Goal: Task Accomplishment & Management: Complete application form

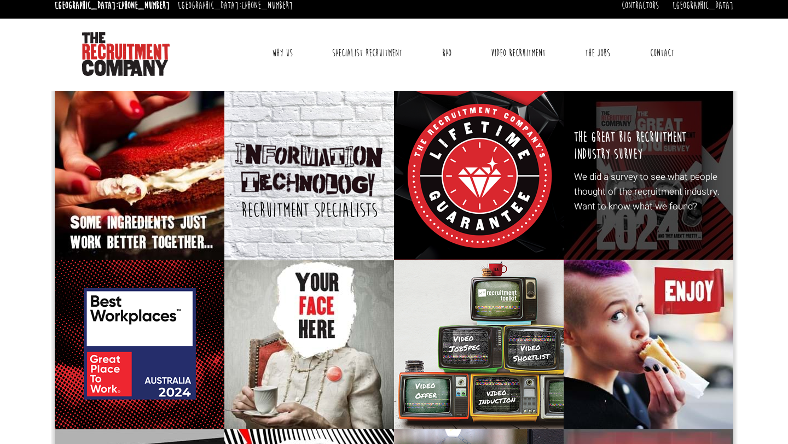
scroll to position [8, 0]
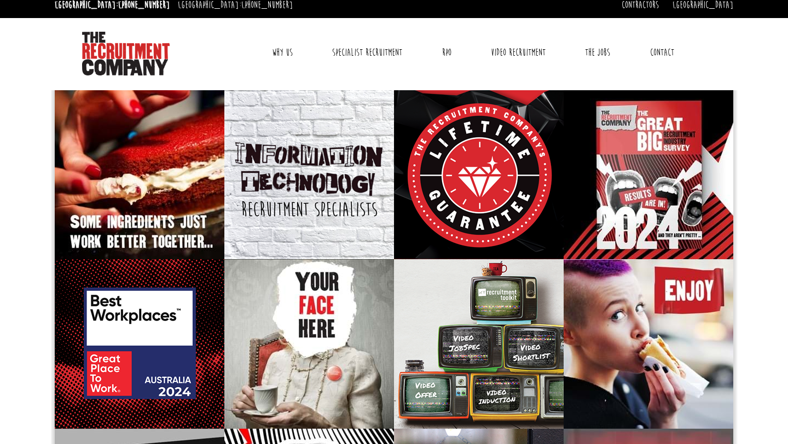
click at [662, 49] on link "Contact" at bounding box center [662, 52] width 40 height 27
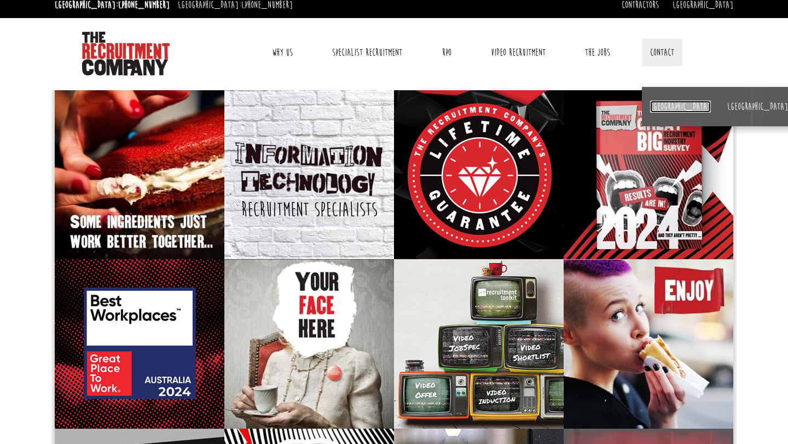
click at [657, 104] on link "[GEOGRAPHIC_DATA]" at bounding box center [680, 107] width 61 height 12
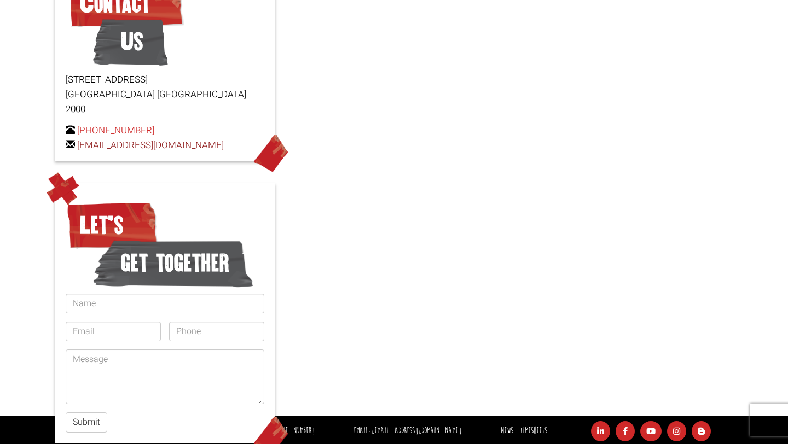
scroll to position [212, 0]
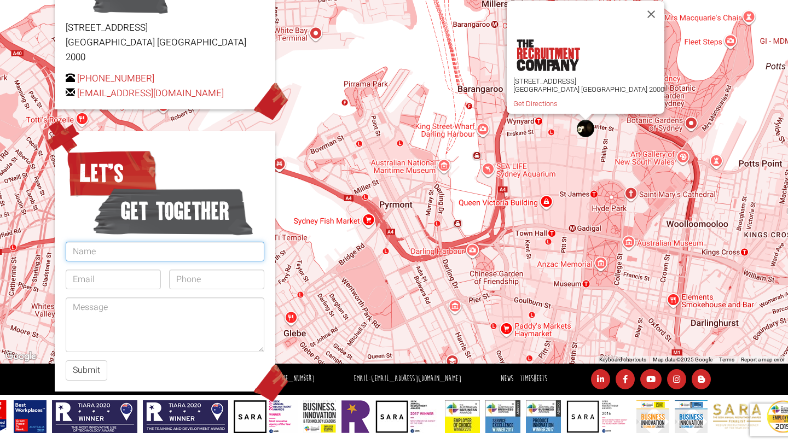
click at [152, 242] on input "text" at bounding box center [165, 252] width 199 height 20
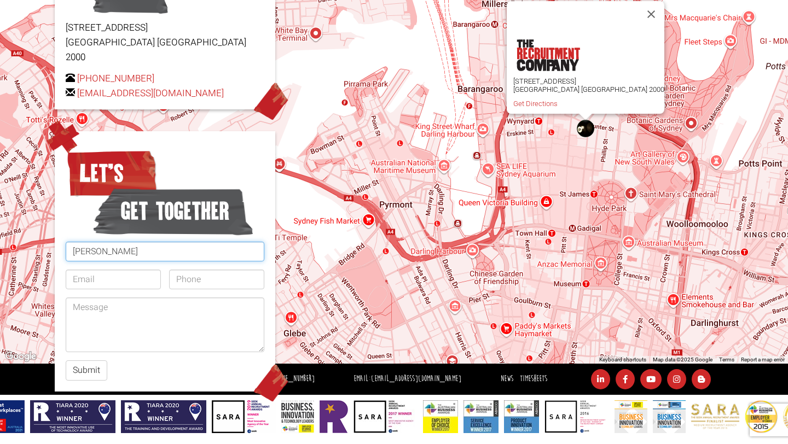
type input "Isabella Tantchev"
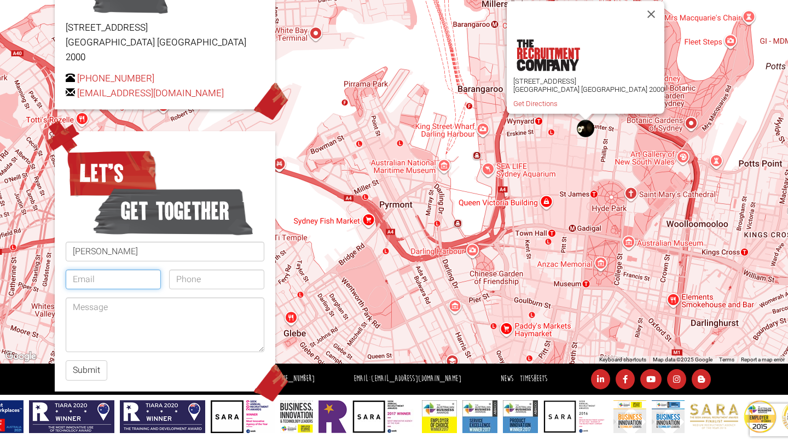
click at [134, 270] on input "email" at bounding box center [113, 280] width 95 height 20
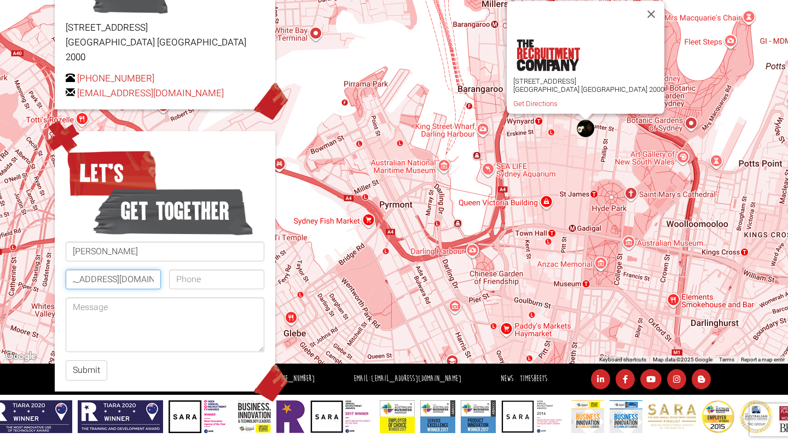
scroll to position [0, 32]
type input "itantchev071206@gmail.com"
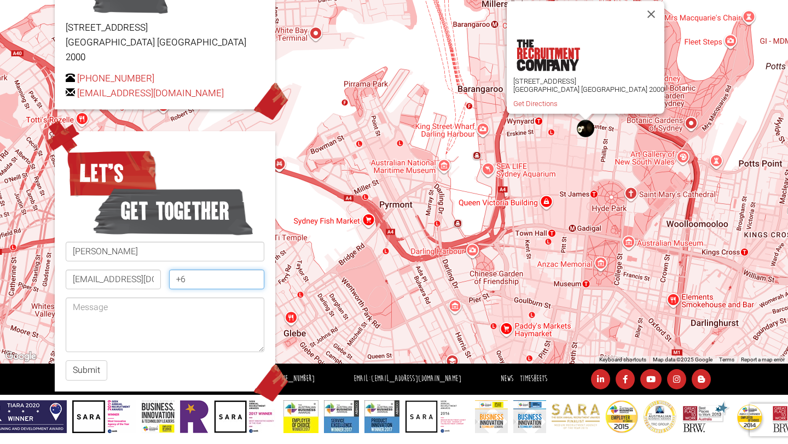
type input "+"
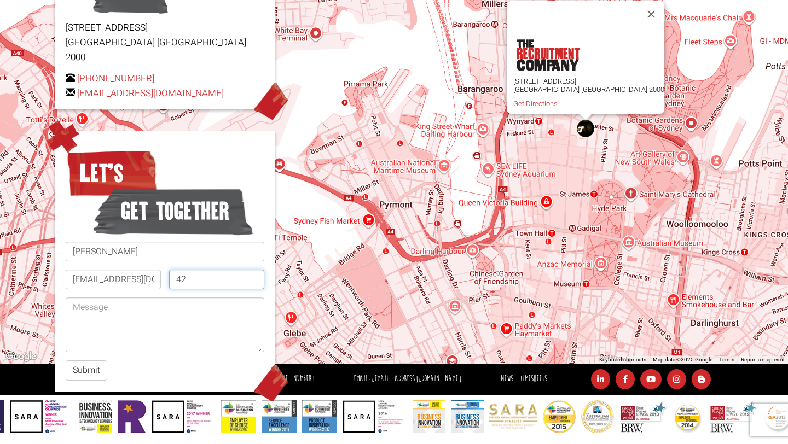
type input "4"
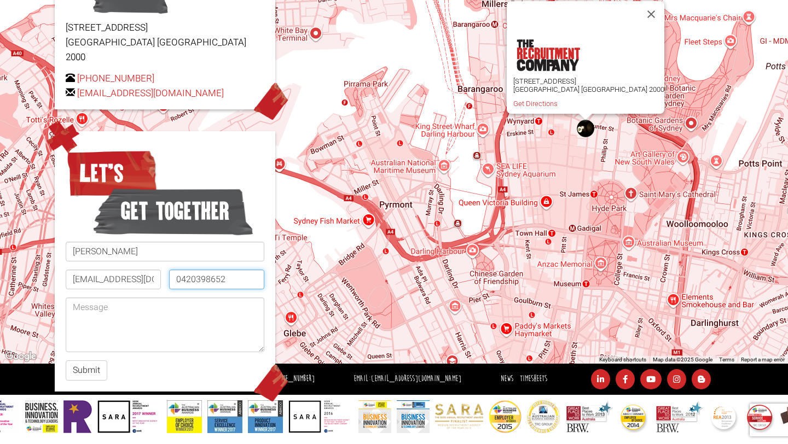
type input "0420398652"
click at [115, 321] on textarea at bounding box center [165, 325] width 199 height 55
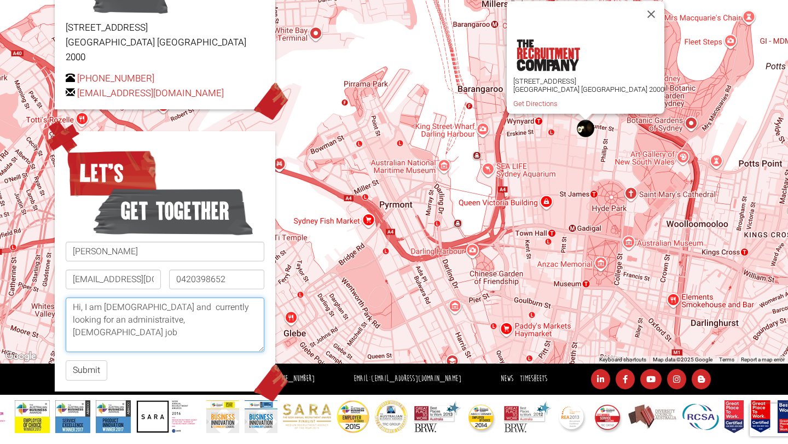
click at [128, 303] on textarea "Hi, I am 18 years old and currently looking for an administraitve, full-time job" at bounding box center [165, 325] width 199 height 55
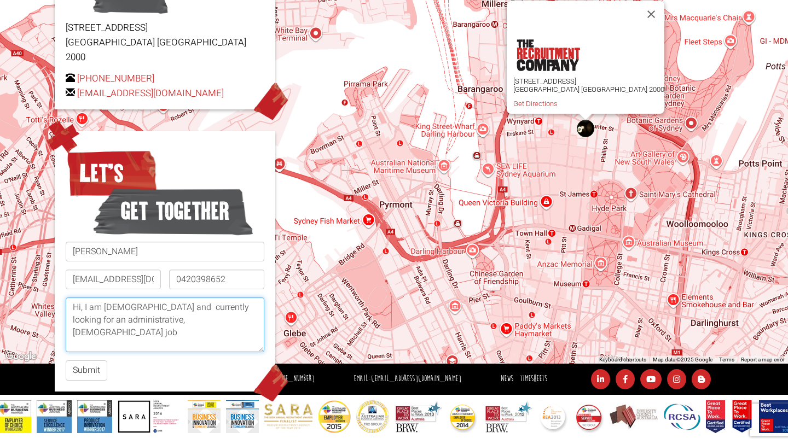
click at [237, 307] on textarea "Hi, I am 18 years old and currently looking for an administrative, full-time job" at bounding box center [165, 325] width 199 height 55
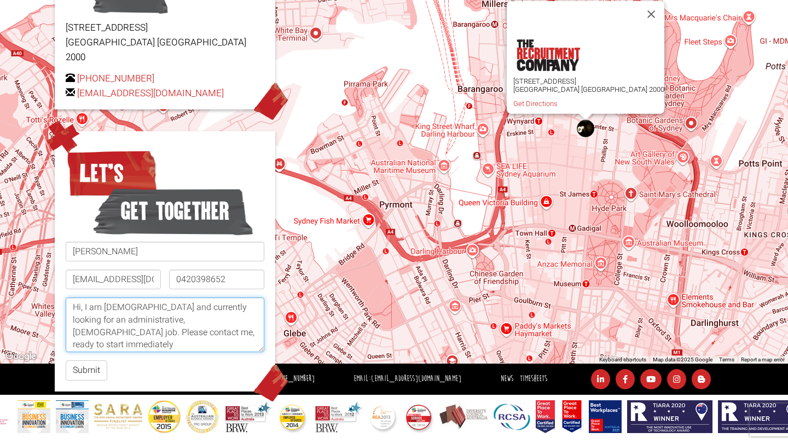
click at [201, 317] on textarea "Hi, I am 18 years old and currently looking for an administrative, full-time jo…" at bounding box center [165, 325] width 199 height 55
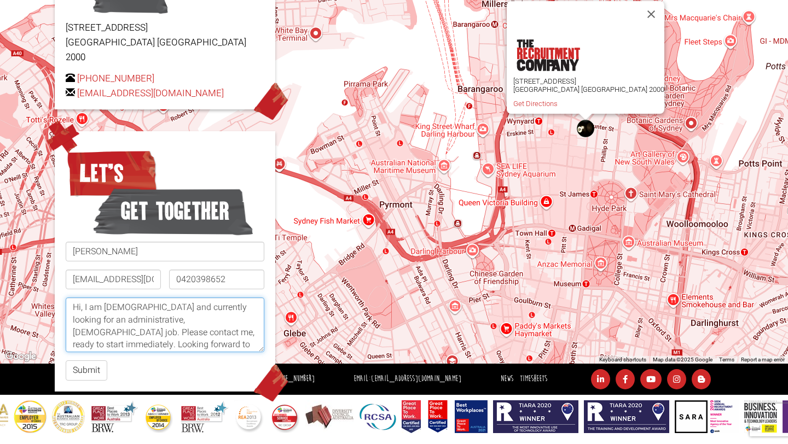
scroll to position [40, 0]
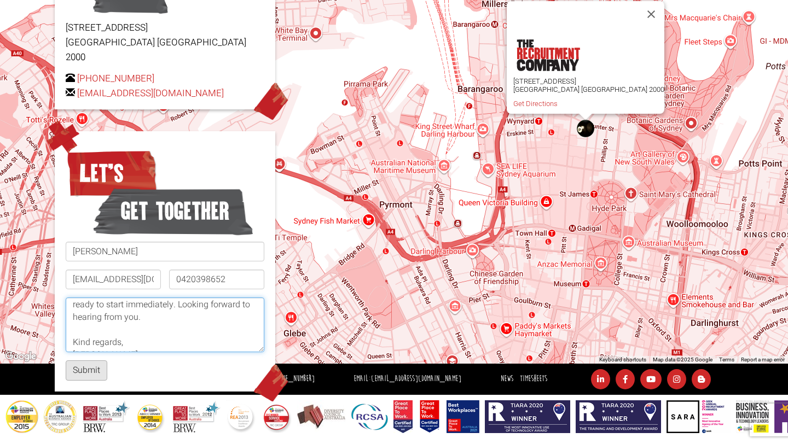
type textarea "Hi, I am 18 years old and currently looking for an administrative, full-time jo…"
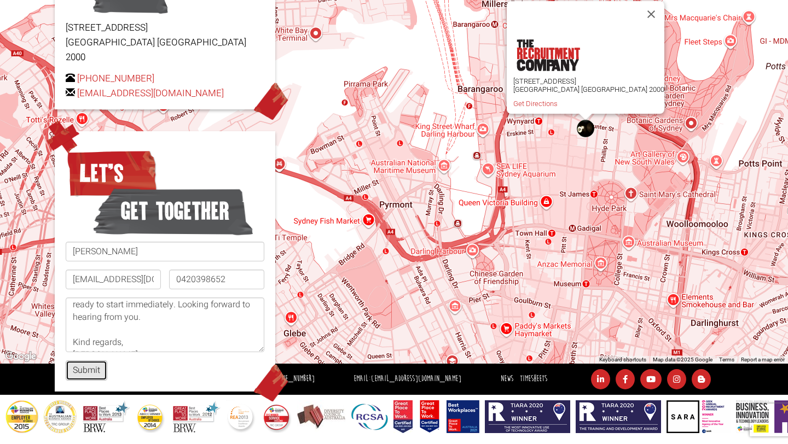
click at [89, 361] on button "Submit" at bounding box center [87, 371] width 42 height 20
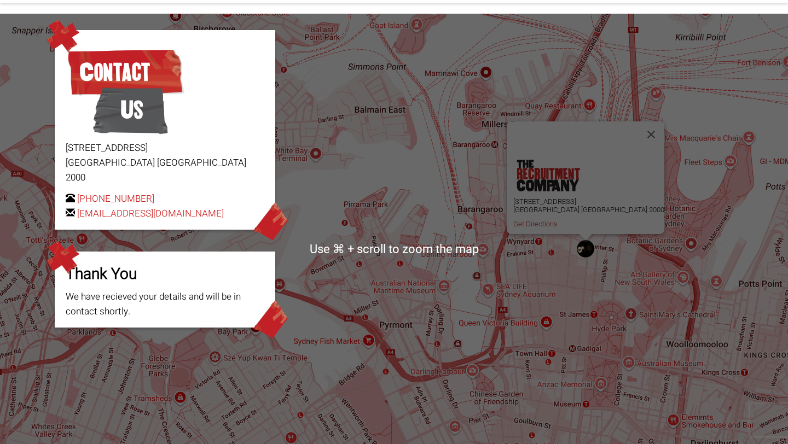
scroll to position [90, 0]
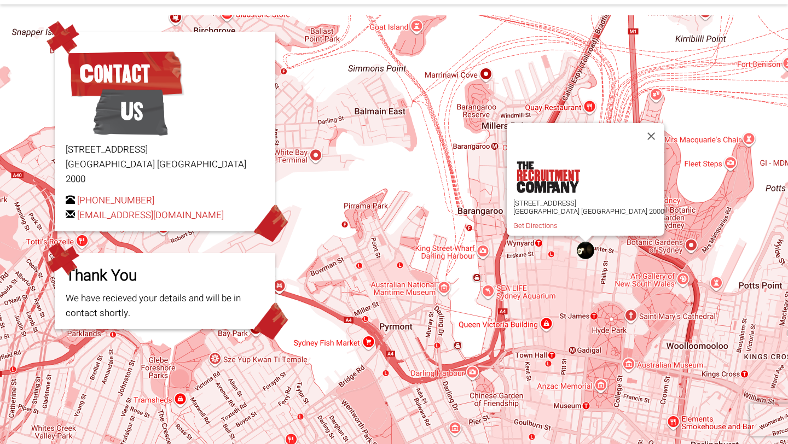
click at [500, 194] on div "Level 15, 1 Castlereagh Street Sydney NSW 2000 Get Directions" at bounding box center [394, 250] width 788 height 471
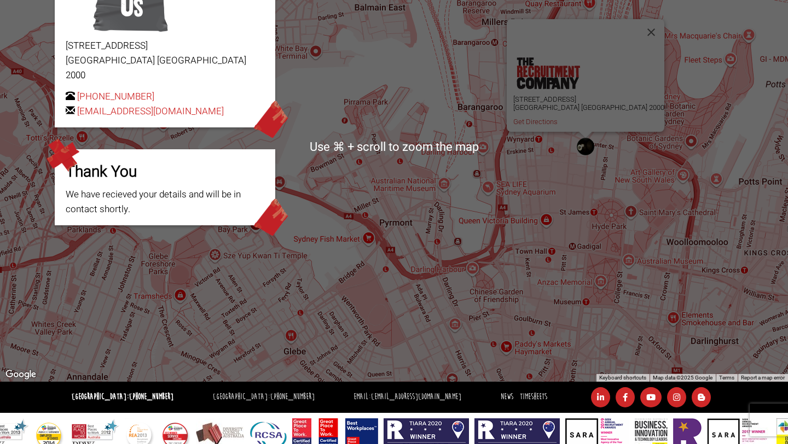
scroll to position [212, 0]
